Goal: Task Accomplishment & Management: Use online tool/utility

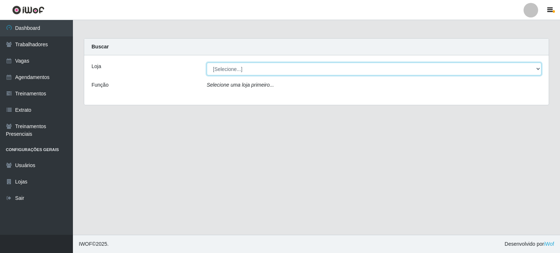
click at [534, 70] on select "[Selecione...] BL Importadora" at bounding box center [374, 69] width 334 height 13
select select "259"
click at [207, 63] on select "[Selecione...] BL Importadora" at bounding box center [374, 69] width 334 height 13
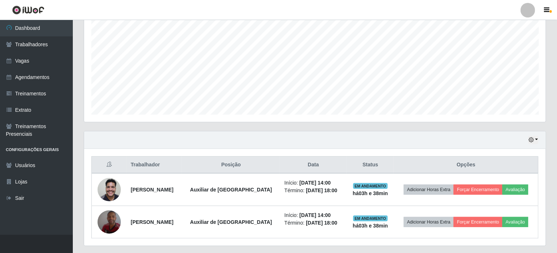
scroll to position [164, 0]
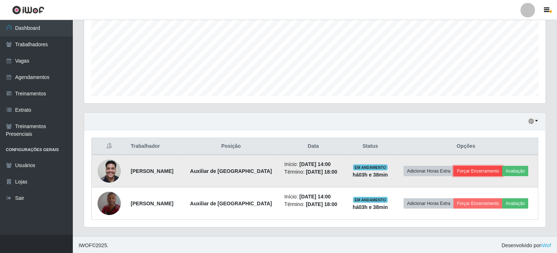
click at [474, 168] on button "Forçar Encerramento" at bounding box center [478, 171] width 49 height 10
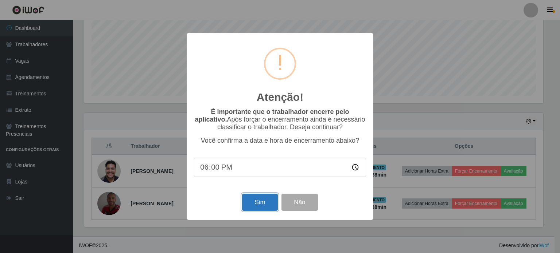
click at [261, 203] on button "Sim" at bounding box center [259, 202] width 35 height 17
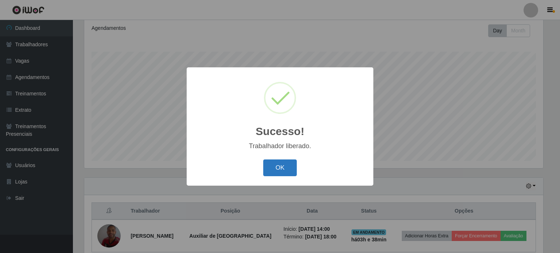
click at [269, 170] on button "OK" at bounding box center [280, 168] width 34 height 17
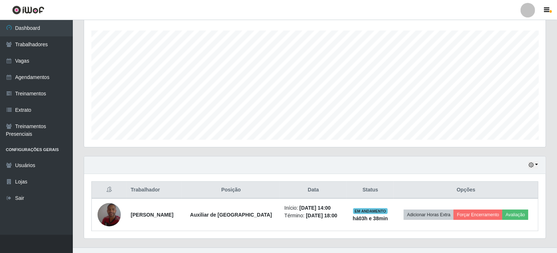
scroll to position [132, 0]
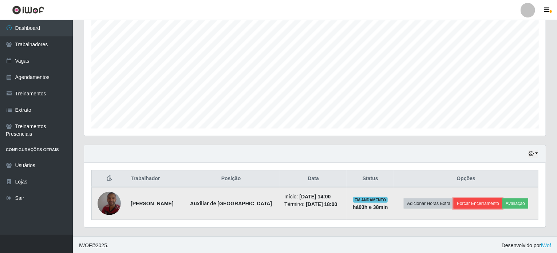
click at [466, 201] on button "Forçar Encerramento" at bounding box center [478, 204] width 49 height 10
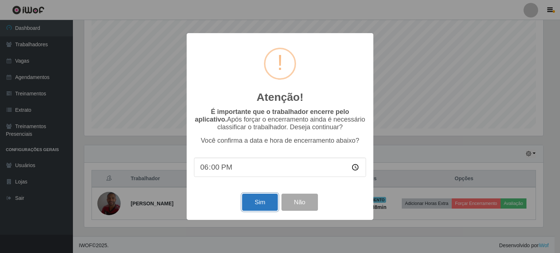
click at [254, 205] on button "Sim" at bounding box center [259, 202] width 35 height 17
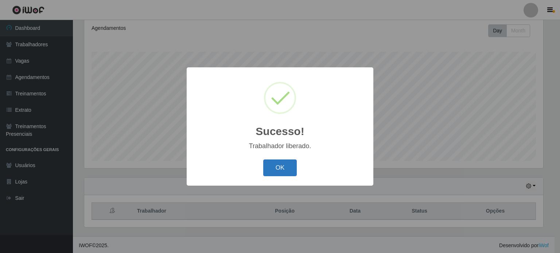
click at [276, 166] on button "OK" at bounding box center [280, 168] width 34 height 17
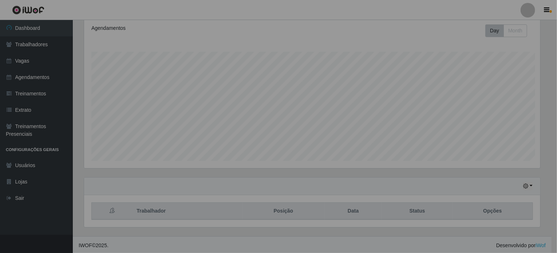
scroll to position [151, 462]
